Goal: Task Accomplishment & Management: Use online tool/utility

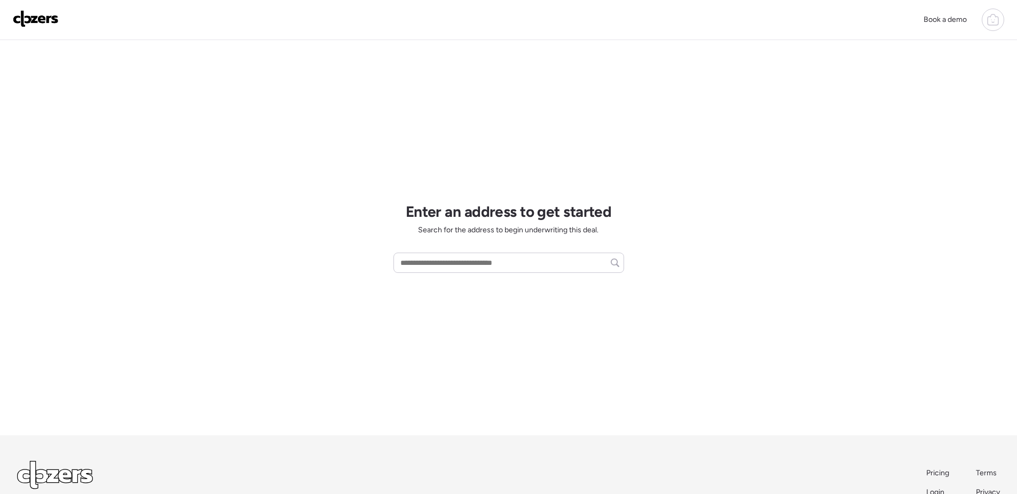
click at [22, 20] on img at bounding box center [36, 18] width 46 height 17
click at [27, 19] on img at bounding box center [36, 18] width 46 height 17
click at [999, 19] on icon at bounding box center [993, 19] width 13 height 13
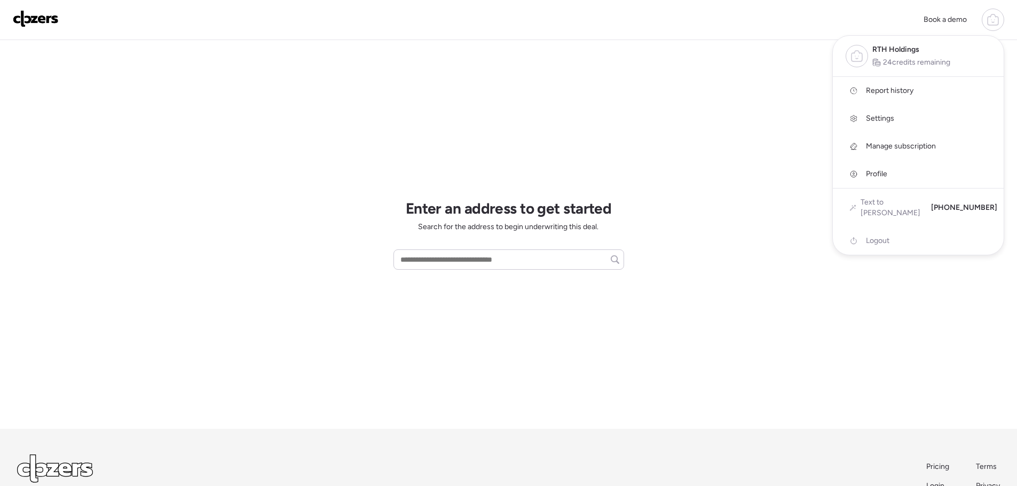
click at [775, 107] on div at bounding box center [508, 213] width 1017 height 486
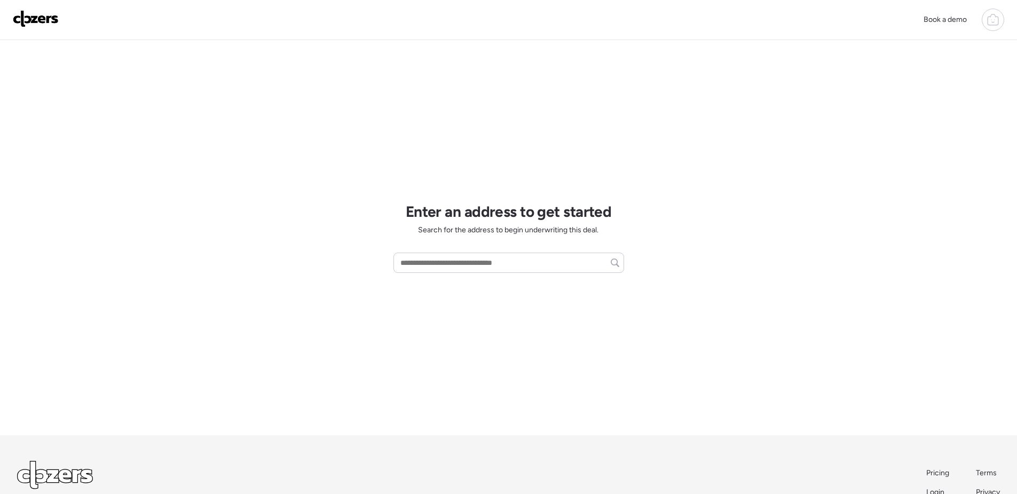
click at [992, 20] on icon at bounding box center [993, 19] width 13 height 13
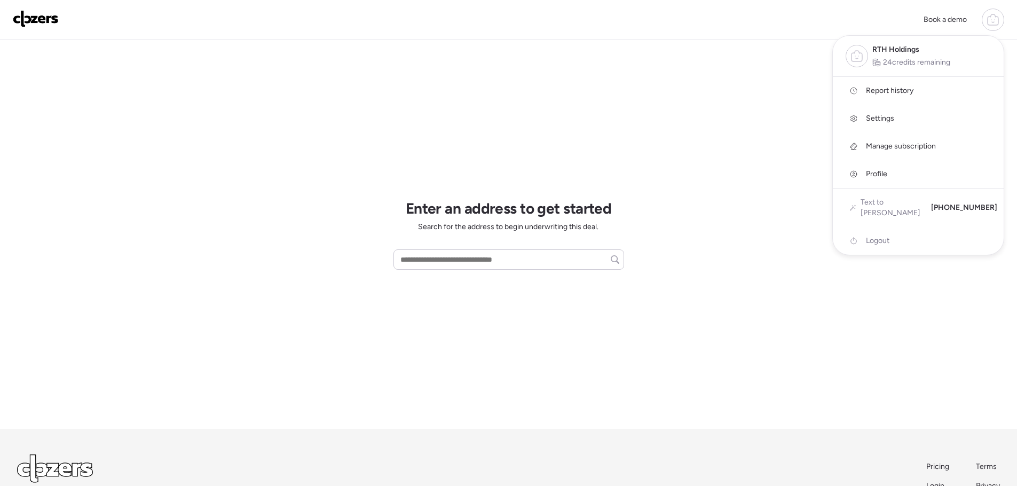
click at [883, 84] on link "Report history" at bounding box center [918, 91] width 171 height 28
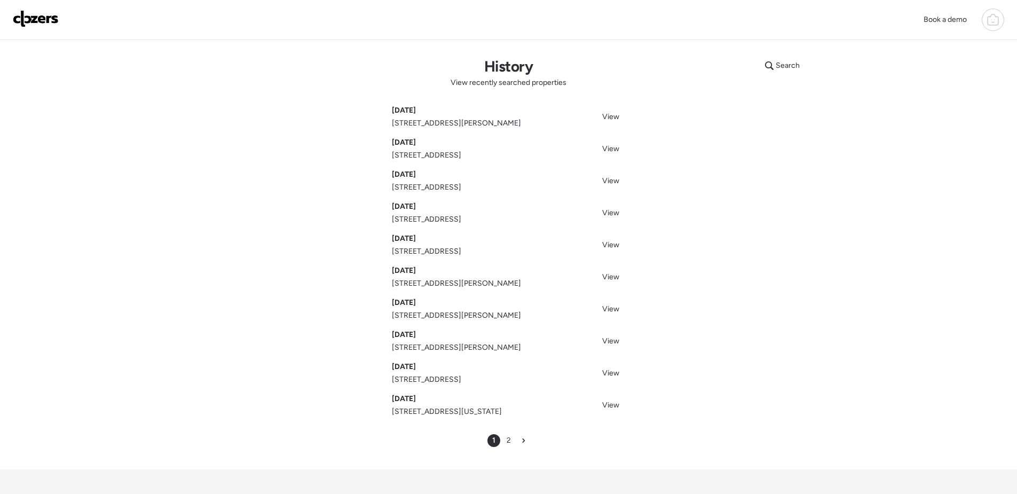
click at [485, 126] on span "1205 Shepley Dr, Saint Louis, MO 63137" at bounding box center [456, 123] width 129 height 11
click at [612, 114] on span "View" at bounding box center [610, 116] width 17 height 9
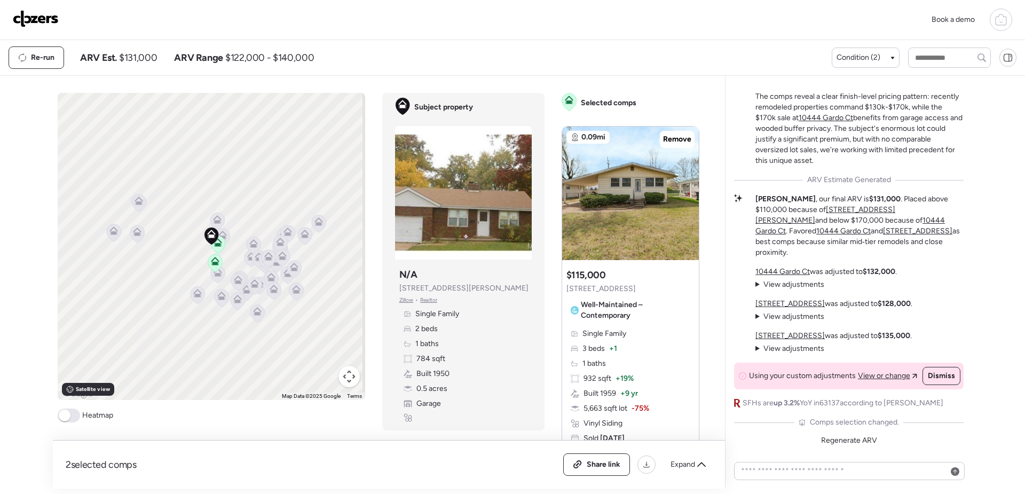
click at [72, 417] on span at bounding box center [69, 415] width 22 height 14
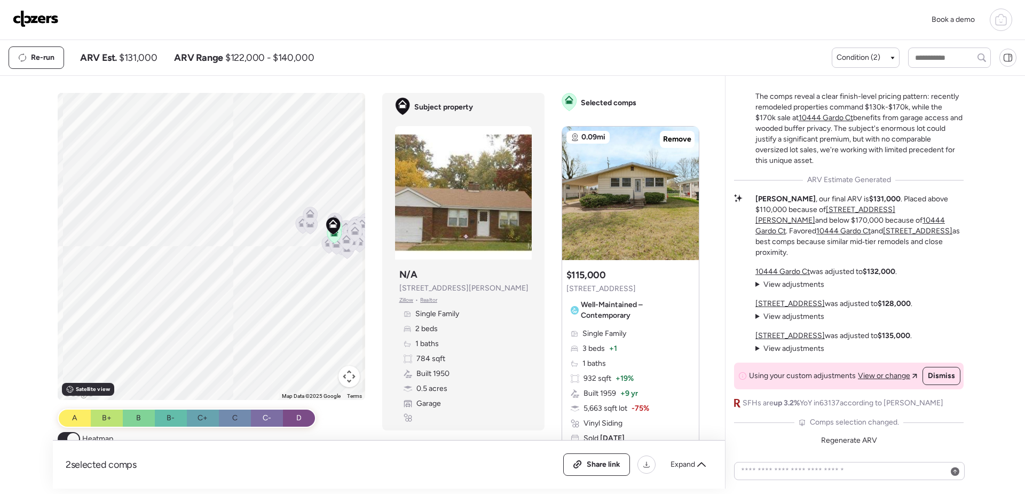
drag, startPoint x: 126, startPoint y: 329, endPoint x: 279, endPoint y: 278, distance: 161.7
click at [279, 278] on div "To activate drag with keyboard, press Alt + Enter. Once in keyboard drag state,…" at bounding box center [212, 246] width 308 height 307
drag, startPoint x: 290, startPoint y: 286, endPoint x: 250, endPoint y: 305, distance: 44.9
click at [250, 305] on div "To activate drag with keyboard, press Alt + Enter. Once in keyboard drag state,…" at bounding box center [212, 246] width 308 height 307
drag, startPoint x: 269, startPoint y: 290, endPoint x: 197, endPoint y: 313, distance: 75.0
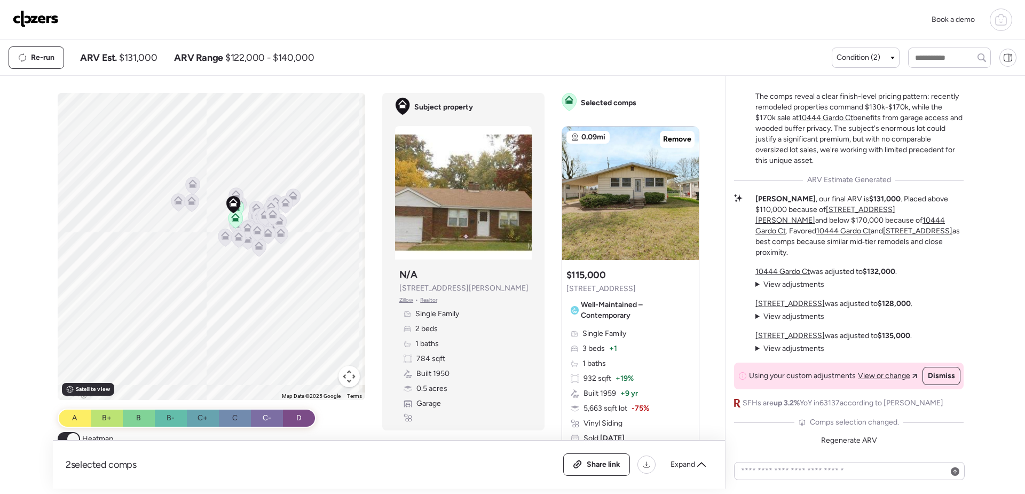
click at [197, 313] on div "To activate drag with keyboard, press Alt + Enter. Once in keyboard drag state,…" at bounding box center [212, 246] width 308 height 307
drag, startPoint x: 202, startPoint y: 337, endPoint x: 232, endPoint y: 300, distance: 47.8
click at [232, 300] on div "To activate drag with keyboard, press Alt + Enter. Once in keyboard drag state,…" at bounding box center [212, 246] width 308 height 307
drag, startPoint x: 261, startPoint y: 290, endPoint x: 199, endPoint y: 318, distance: 67.9
click at [199, 318] on div "To activate drag with keyboard, press Alt + Enter. Once in keyboard drag state,…" at bounding box center [212, 246] width 308 height 307
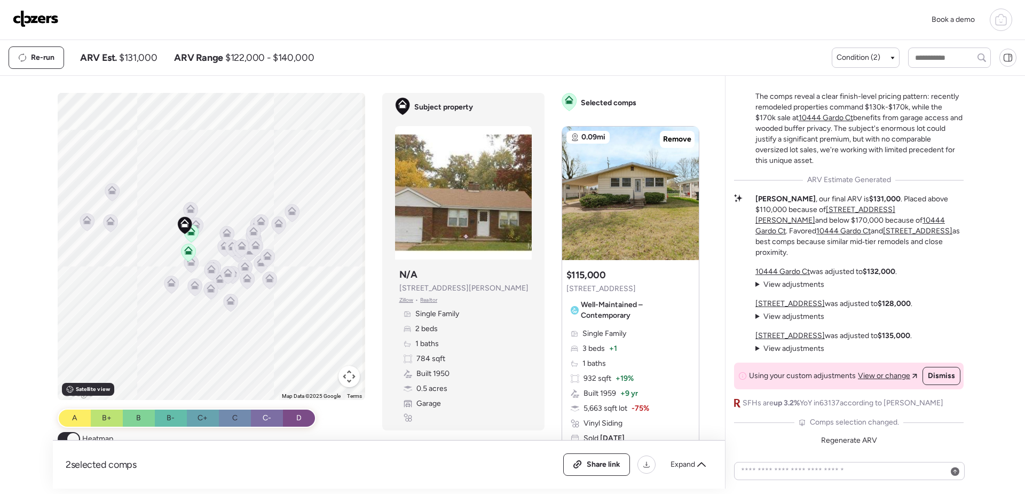
drag, startPoint x: 233, startPoint y: 295, endPoint x: 261, endPoint y: 342, distance: 54.8
click at [261, 342] on div "To activate drag with keyboard, press Alt + Enter. Once in keyboard drag state,…" at bounding box center [212, 246] width 308 height 307
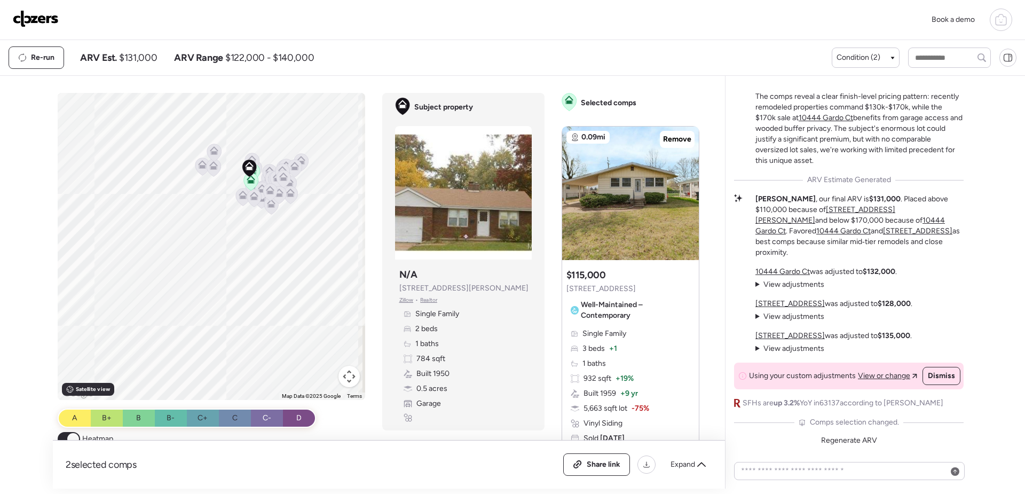
drag, startPoint x: 199, startPoint y: 354, endPoint x: 227, endPoint y: 247, distance: 110.3
click at [227, 247] on div "To activate drag with keyboard, press Alt + Enter. Once in keyboard drag state,…" at bounding box center [212, 246] width 308 height 307
drag, startPoint x: 169, startPoint y: 327, endPoint x: 209, endPoint y: 316, distance: 42.0
click at [209, 316] on div "To activate drag with keyboard, press Alt + Enter. Once in keyboard drag state,…" at bounding box center [212, 246] width 308 height 307
drag, startPoint x: 263, startPoint y: 290, endPoint x: 243, endPoint y: 361, distance: 74.2
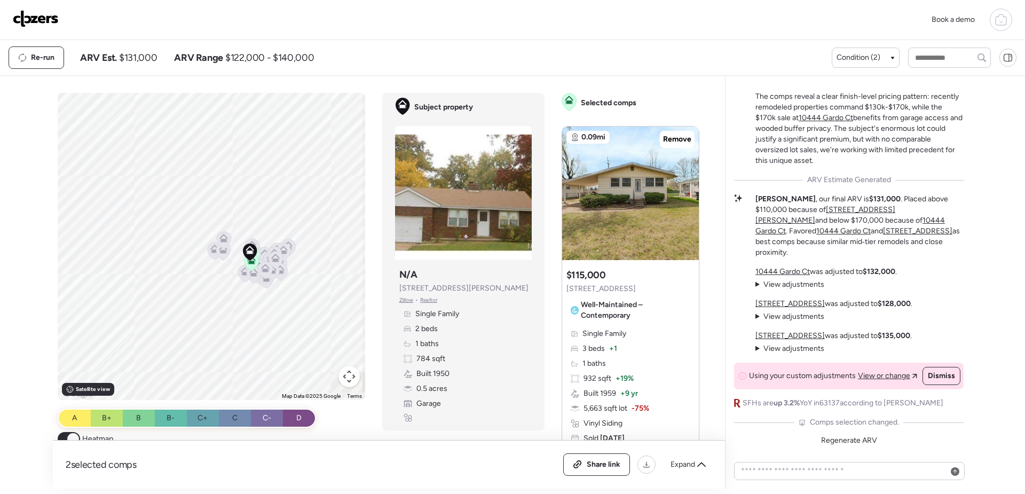
click at [243, 361] on div "To activate drag with keyboard, press Alt + Enter. Once in keyboard drag state,…" at bounding box center [212, 246] width 308 height 307
click at [241, 345] on div "To activate drag with keyboard, press Alt + Enter. Once in keyboard drag state,…" at bounding box center [212, 246] width 308 height 307
drag, startPoint x: 192, startPoint y: 338, endPoint x: 256, endPoint y: 291, distance: 79.8
click at [256, 291] on div "To activate drag with keyboard, press Alt + Enter. Once in keyboard drag state,…" at bounding box center [212, 246] width 308 height 307
drag, startPoint x: 179, startPoint y: 258, endPoint x: 185, endPoint y: 282, distance: 24.2
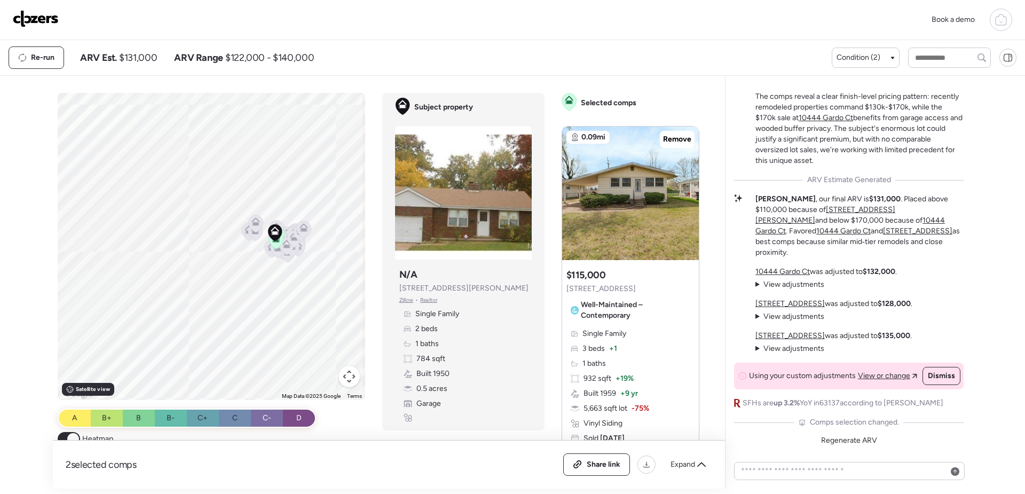
click at [185, 282] on div "To activate drag with keyboard, press Alt + Enter. Once in keyboard drag state,…" at bounding box center [212, 246] width 308 height 307
drag, startPoint x: 209, startPoint y: 270, endPoint x: 286, endPoint y: 148, distance: 143.2
click at [286, 148] on div "To activate drag with keyboard, press Alt + Enter. Once in keyboard drag state,…" at bounding box center [212, 246] width 308 height 307
drag, startPoint x: 212, startPoint y: 250, endPoint x: 278, endPoint y: 259, distance: 65.7
click at [278, 259] on div "To activate drag with keyboard, press Alt + Enter. Once in keyboard drag state,…" at bounding box center [212, 246] width 308 height 307
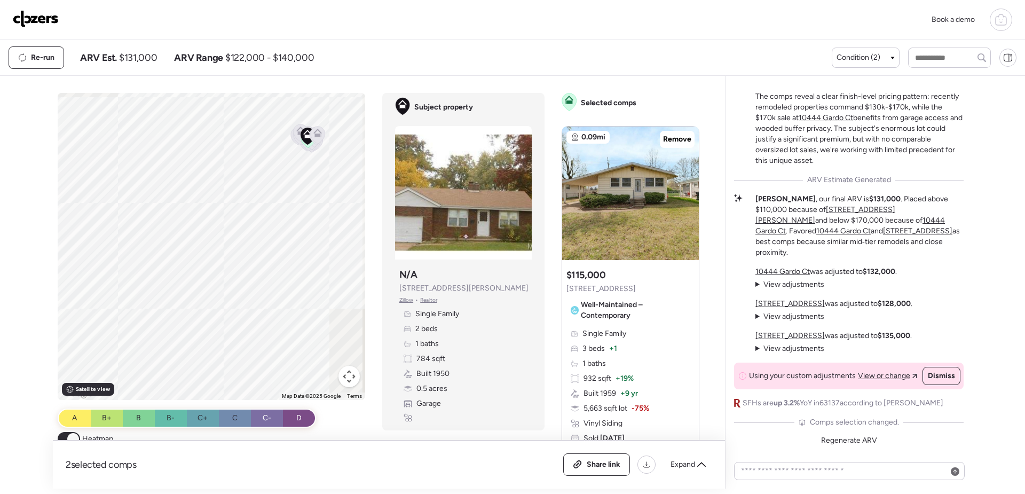
drag, startPoint x: 276, startPoint y: 235, endPoint x: 234, endPoint y: 272, distance: 56.3
click at [234, 272] on div "To activate drag with keyboard, press Alt + Enter. Once in keyboard drag state,…" at bounding box center [212, 246] width 308 height 307
drag, startPoint x: 232, startPoint y: 262, endPoint x: 228, endPoint y: 270, distance: 8.8
click at [215, 279] on div "To activate drag with keyboard, press Alt + Enter. Once in keyboard drag state,…" at bounding box center [212, 246] width 308 height 307
drag, startPoint x: 247, startPoint y: 228, endPoint x: 242, endPoint y: 305, distance: 76.5
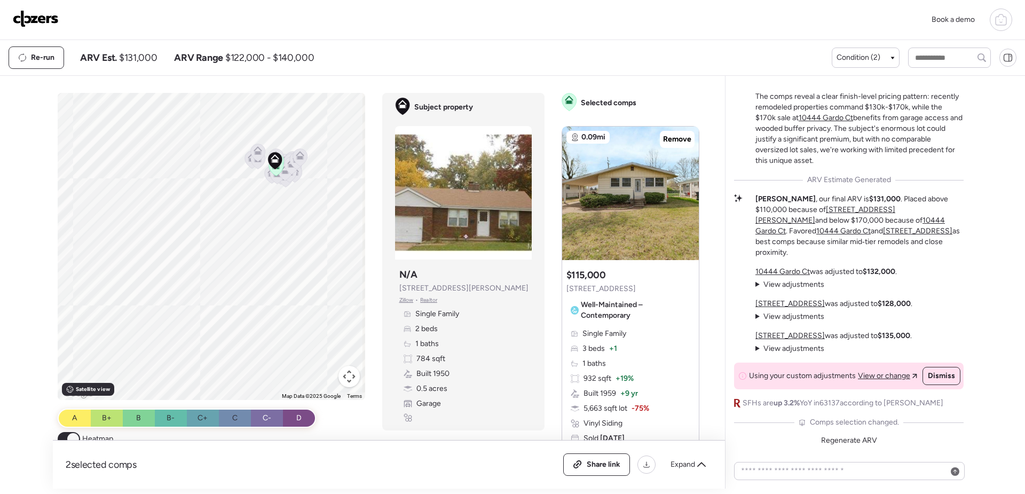
click at [242, 305] on div "To activate drag with keyboard, press Alt + Enter. Once in keyboard drag state,…" at bounding box center [212, 246] width 308 height 307
drag, startPoint x: 200, startPoint y: 295, endPoint x: 303, endPoint y: 218, distance: 129.0
click at [303, 218] on div "To activate drag with keyboard, press Alt + Enter. Once in keyboard drag state,…" at bounding box center [212, 246] width 308 height 307
drag, startPoint x: 285, startPoint y: 231, endPoint x: 235, endPoint y: 249, distance: 52.7
click at [235, 249] on div "To activate drag with keyboard, press Alt + Enter. Once in keyboard drag state,…" at bounding box center [212, 246] width 308 height 307
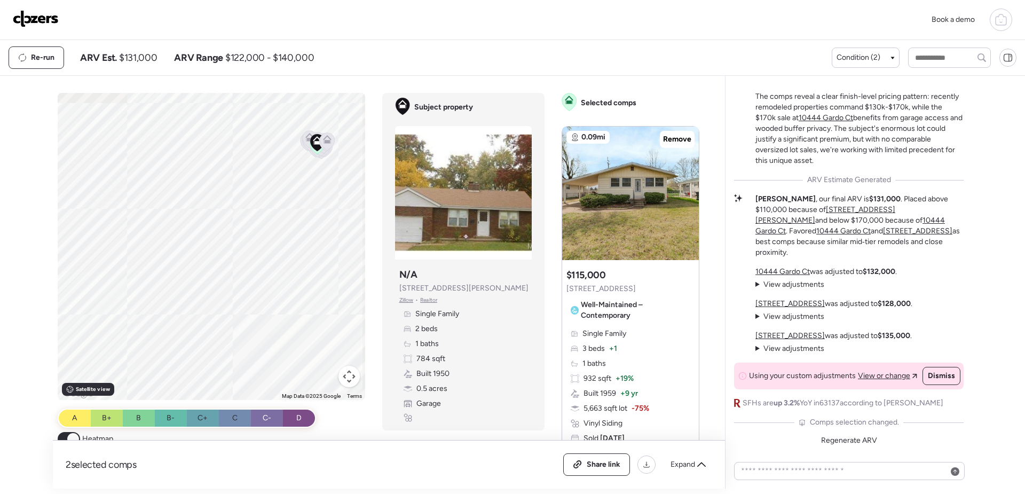
drag, startPoint x: 249, startPoint y: 246, endPoint x: 269, endPoint y: 243, distance: 20.5
click at [269, 243] on div "To activate drag with keyboard, press Alt + Enter. Once in keyboard drag state,…" at bounding box center [212, 246] width 308 height 307
drag, startPoint x: 300, startPoint y: 168, endPoint x: 181, endPoint y: 174, distance: 119.2
click at [181, 174] on div "To activate drag with keyboard, press Alt + Enter. Once in keyboard drag state,…" at bounding box center [212, 246] width 308 height 307
drag, startPoint x: 181, startPoint y: 174, endPoint x: 249, endPoint y: 183, distance: 68.4
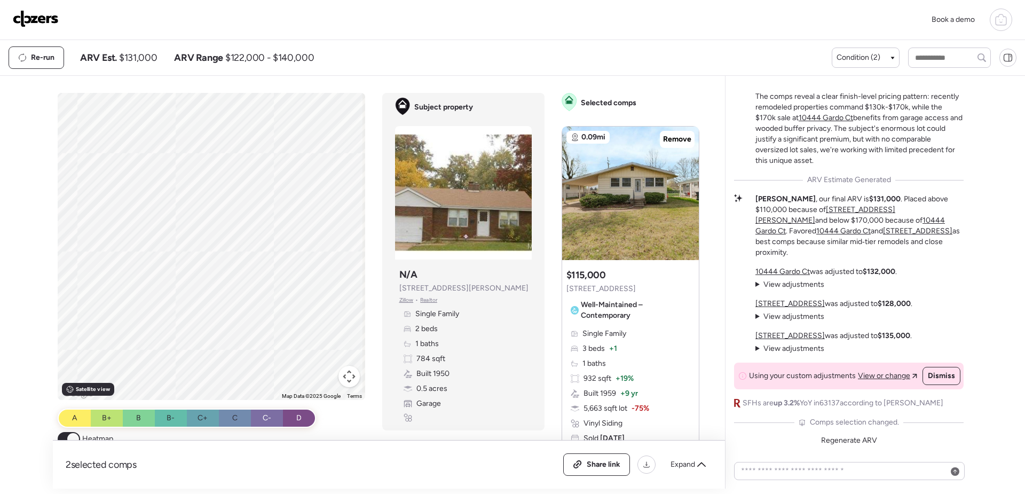
click at [249, 183] on div "To activate drag with keyboard, press Alt + Enter. Once in keyboard drag state,…" at bounding box center [212, 246] width 308 height 307
drag, startPoint x: 253, startPoint y: 187, endPoint x: 289, endPoint y: 273, distance: 92.8
click at [289, 273] on div "To activate drag with keyboard, press Alt + Enter. Once in keyboard drag state,…" at bounding box center [212, 246] width 308 height 307
drag, startPoint x: 316, startPoint y: 212, endPoint x: 269, endPoint y: 284, distance: 86.0
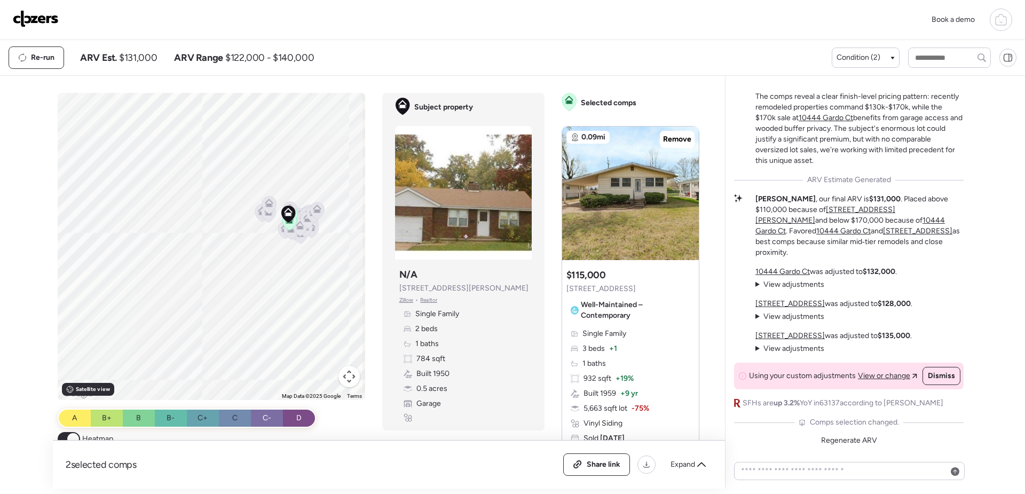
click at [269, 287] on div "To activate drag with keyboard, press Alt + Enter. Once in keyboard drag state,…" at bounding box center [212, 246] width 308 height 307
drag, startPoint x: 271, startPoint y: 299, endPoint x: 274, endPoint y: 235, distance: 64.1
click at [274, 235] on div "To activate drag with keyboard, press Alt + Enter. Once in keyboard drag state,…" at bounding box center [212, 246] width 308 height 307
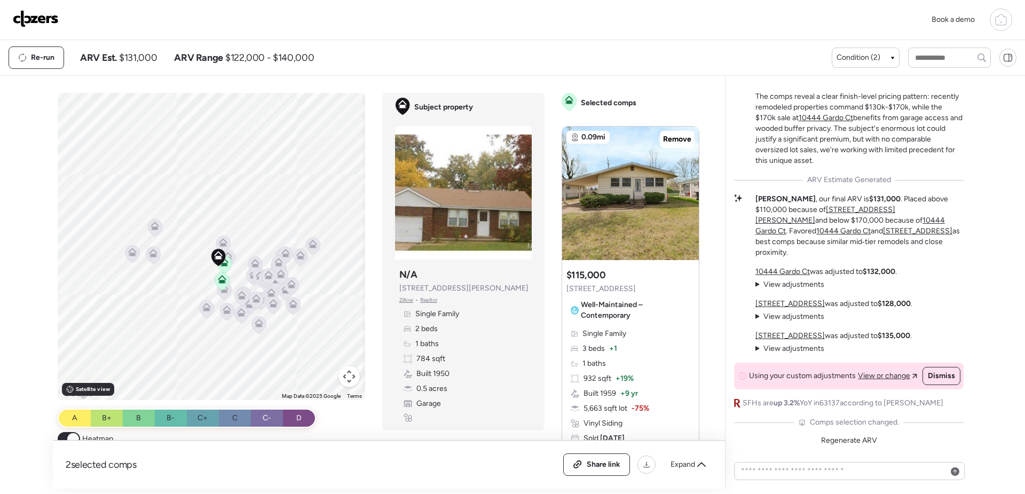
drag, startPoint x: 302, startPoint y: 190, endPoint x: 241, endPoint y: 392, distance: 211.4
click at [239, 404] on div "To navigate the map with touch gestures double-tap and hold your finger on the …" at bounding box center [212, 269] width 308 height 353
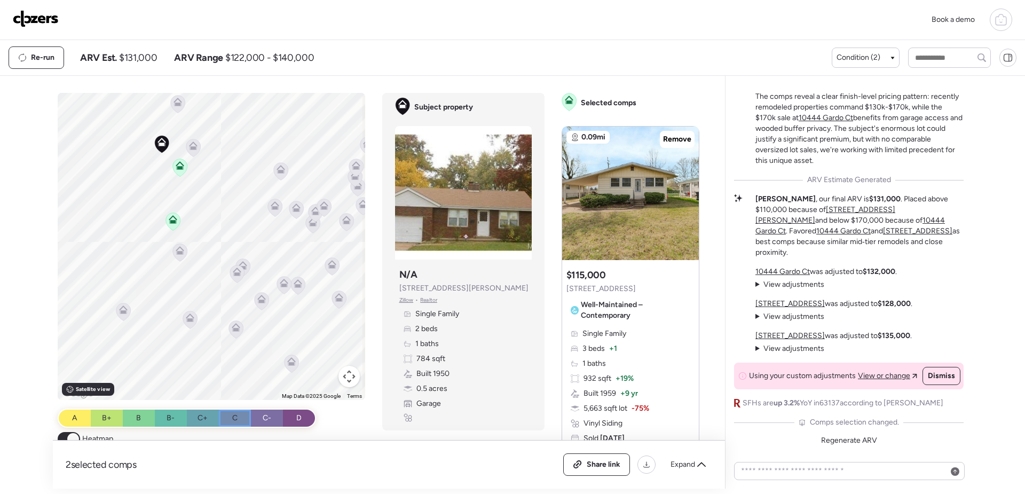
drag, startPoint x: 210, startPoint y: 295, endPoint x: 232, endPoint y: 371, distance: 78.9
click at [232, 371] on div "To activate drag with keyboard, press Alt + Enter. Once in keyboard drag state,…" at bounding box center [212, 246] width 308 height 307
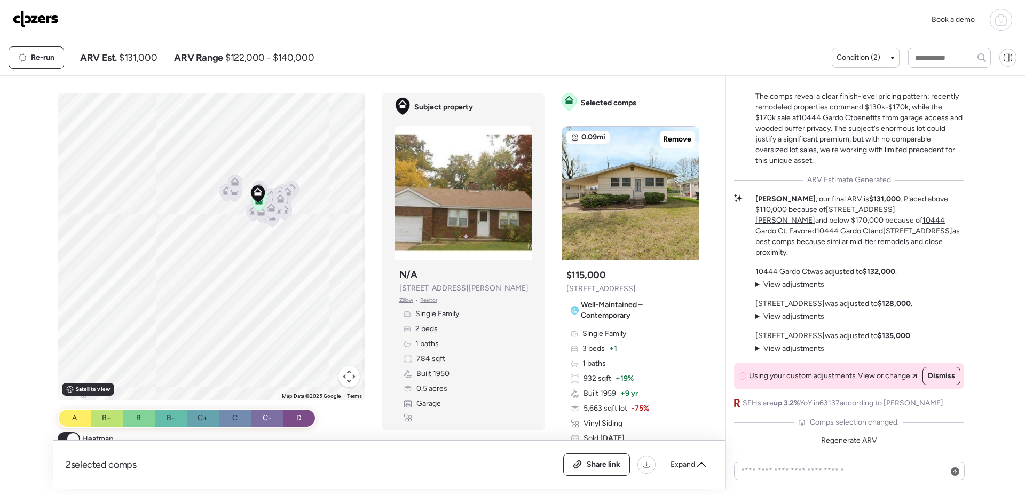
drag, startPoint x: 223, startPoint y: 366, endPoint x: 265, endPoint y: 204, distance: 167.0
click at [265, 204] on div "To activate drag with keyboard, press Alt + Enter. Once in keyboard drag state,…" at bounding box center [212, 246] width 308 height 307
drag, startPoint x: 266, startPoint y: 322, endPoint x: 299, endPoint y: 308, distance: 35.9
click at [299, 308] on div "To activate drag with keyboard, press Alt + Enter. Once in keyboard drag state,…" at bounding box center [212, 246] width 308 height 307
drag, startPoint x: 278, startPoint y: 255, endPoint x: 284, endPoint y: 337, distance: 81.9
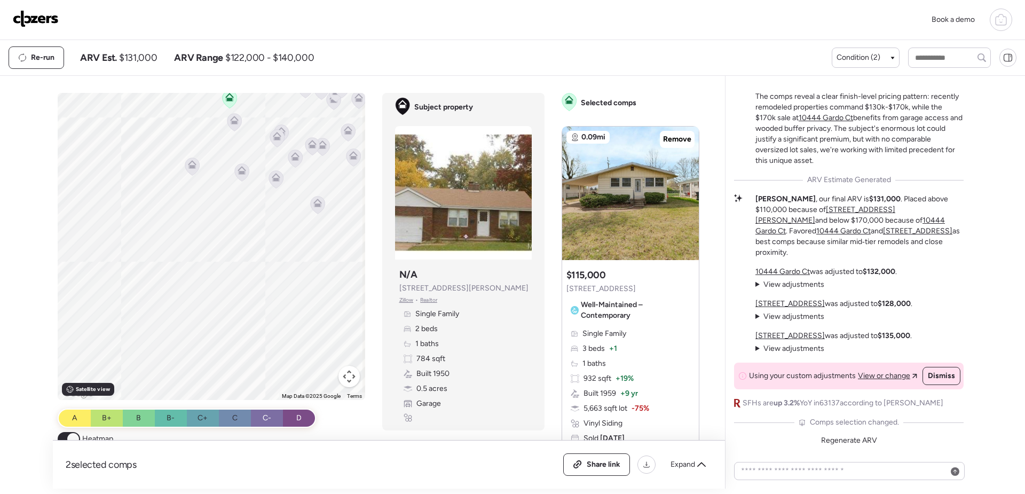
click at [284, 337] on div "To activate drag with keyboard, press Alt + Enter. Once in keyboard drag state,…" at bounding box center [212, 246] width 308 height 307
drag, startPoint x: 256, startPoint y: 344, endPoint x: 310, endPoint y: 222, distance: 133.6
click at [310, 222] on div "To activate drag with keyboard, press Alt + Enter. Once in keyboard drag state,…" at bounding box center [212, 246] width 308 height 307
drag, startPoint x: 325, startPoint y: 280, endPoint x: 311, endPoint y: 200, distance: 81.3
click at [311, 200] on div "To activate drag with keyboard, press Alt + Enter. Once in keyboard drag state,…" at bounding box center [212, 246] width 308 height 307
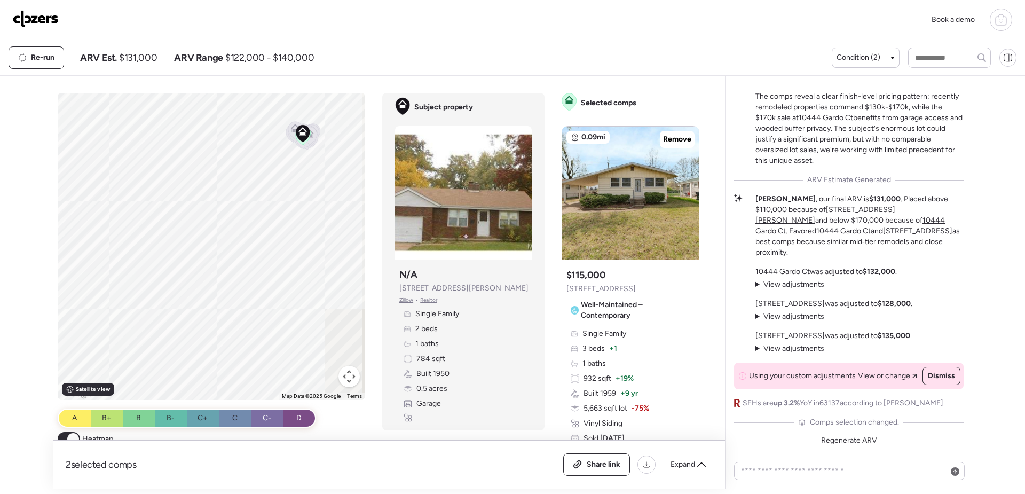
drag, startPoint x: 309, startPoint y: 218, endPoint x: 295, endPoint y: 254, distance: 37.9
click at [295, 254] on div "To activate drag with keyboard, press Alt + Enter. Once in keyboard drag state,…" at bounding box center [212, 246] width 308 height 307
drag, startPoint x: 300, startPoint y: 195, endPoint x: 263, endPoint y: 286, distance: 98.4
click at [261, 293] on div "To activate drag with keyboard, press Alt + Enter. Once in keyboard drag state,…" at bounding box center [212, 246] width 308 height 307
drag, startPoint x: 278, startPoint y: 250, endPoint x: 251, endPoint y: 401, distance: 152.8
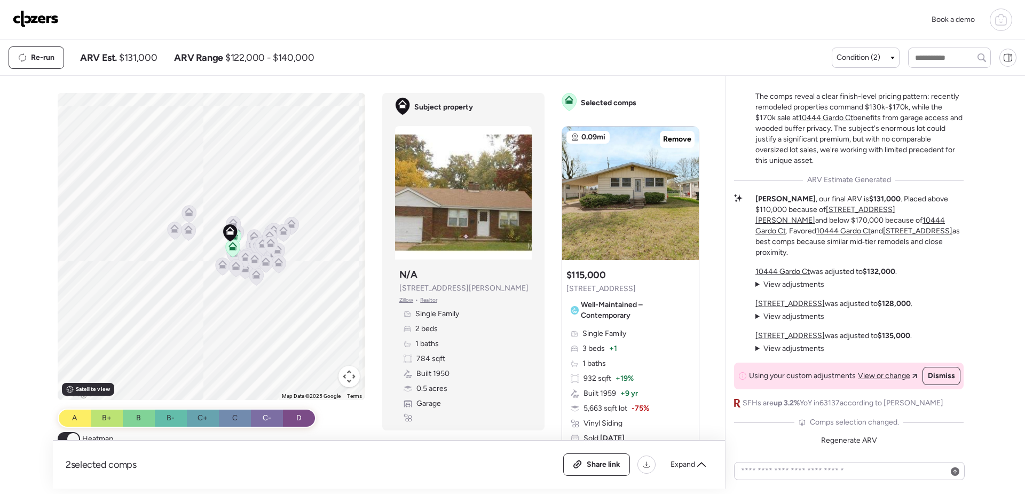
click at [251, 401] on div "To navigate the map with touch gestures double-tap and hold your finger on the …" at bounding box center [212, 269] width 308 height 353
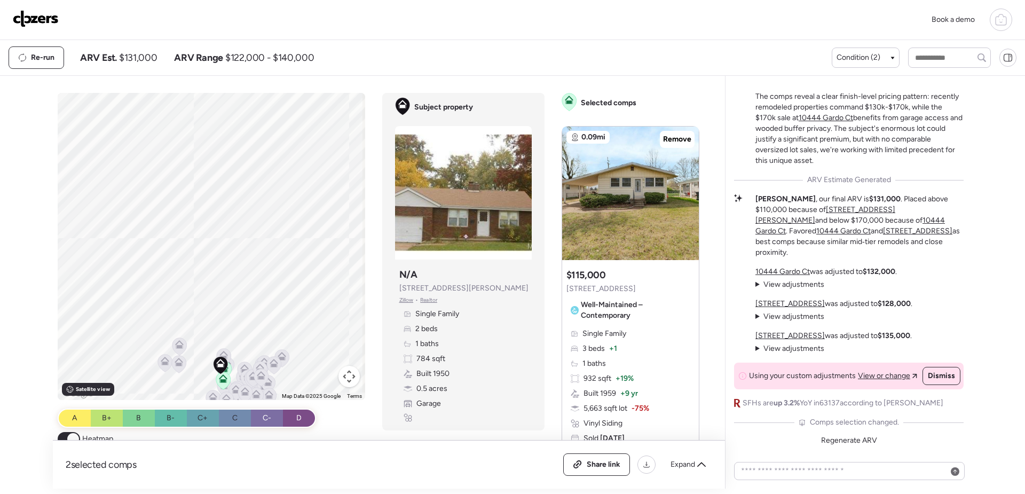
drag, startPoint x: 328, startPoint y: 223, endPoint x: 319, endPoint y: 340, distance: 117.3
click at [319, 347] on div "To activate drag with keyboard, press Alt + Enter. Once in keyboard drag state,…" at bounding box center [212, 246] width 308 height 307
drag, startPoint x: 295, startPoint y: 328, endPoint x: 291, endPoint y: 218, distance: 109.5
click at [291, 218] on div "To activate drag with keyboard, press Alt + Enter. Once in keyboard drag state,…" at bounding box center [212, 246] width 308 height 307
drag, startPoint x: 277, startPoint y: 324, endPoint x: 305, endPoint y: 314, distance: 29.9
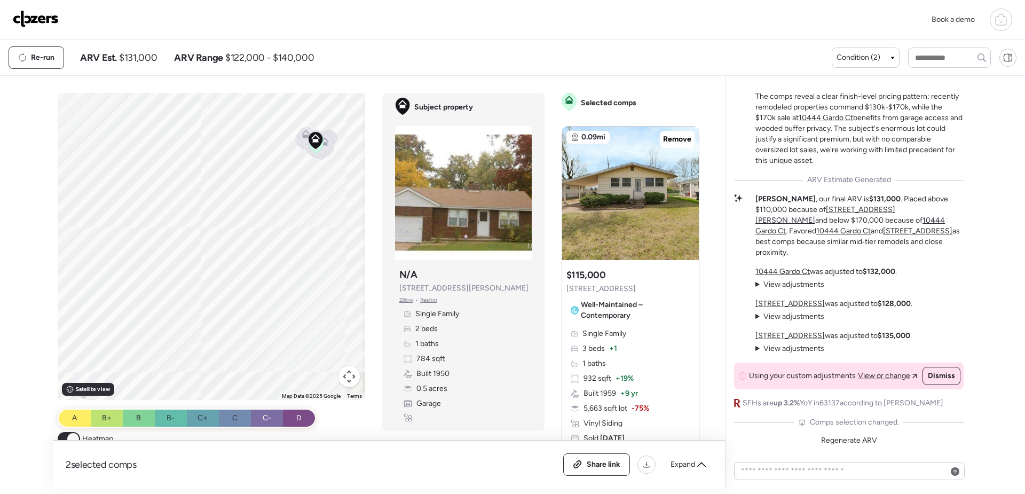
click at [305, 314] on div "To activate drag with keyboard, press Alt + Enter. Once in keyboard drag state,…" at bounding box center [212, 246] width 308 height 307
